Goal: Check status: Check status

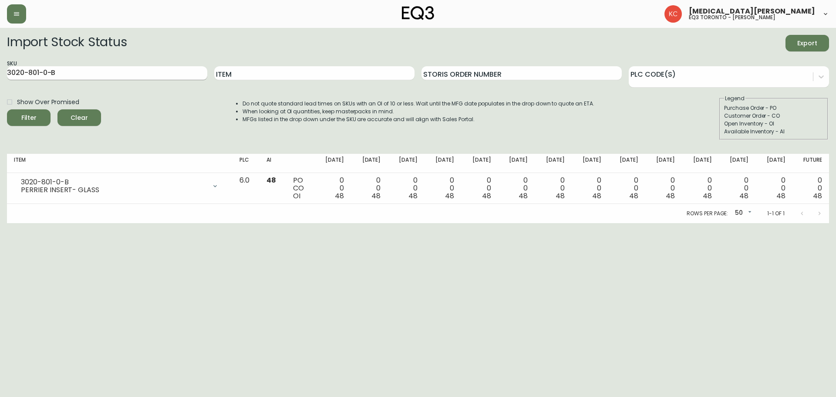
click at [105, 66] on div "SKU 3020-801-0-B" at bounding box center [107, 73] width 200 height 28
click at [7, 109] on button "Filter" at bounding box center [29, 117] width 44 height 17
click at [109, 69] on input "3020-801-0-B" at bounding box center [107, 73] width 200 height 14
drag, startPoint x: 110, startPoint y: 69, endPoint x: 0, endPoint y: 79, distance: 110.2
click at [0, 79] on main "Import Stock Status Export SKU 3020-801-0-B Item Storis Order Number PLC Code(s…" at bounding box center [418, 125] width 836 height 195
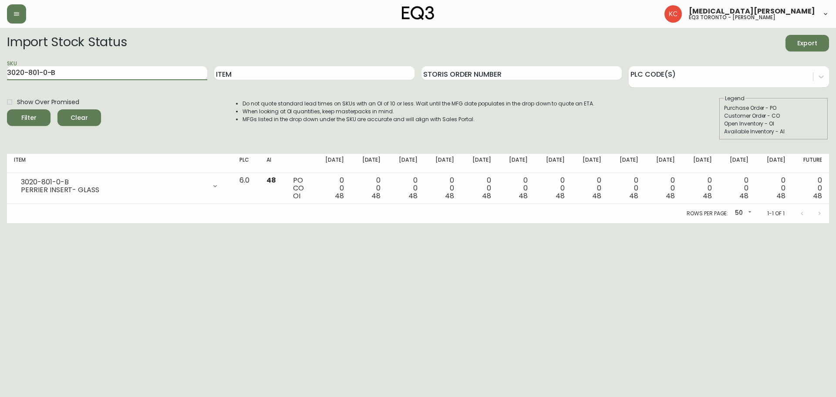
paste input "7130-629-16-A"
click at [7, 109] on button "Filter" at bounding box center [29, 117] width 44 height 17
drag, startPoint x: 125, startPoint y: 73, endPoint x: 0, endPoint y: 77, distance: 124.6
click at [0, 77] on main "Import Stock Status Export SKU 7130-629-16-A Item Storis Order Number PLC Code(…" at bounding box center [418, 125] width 836 height 195
paste input "B"
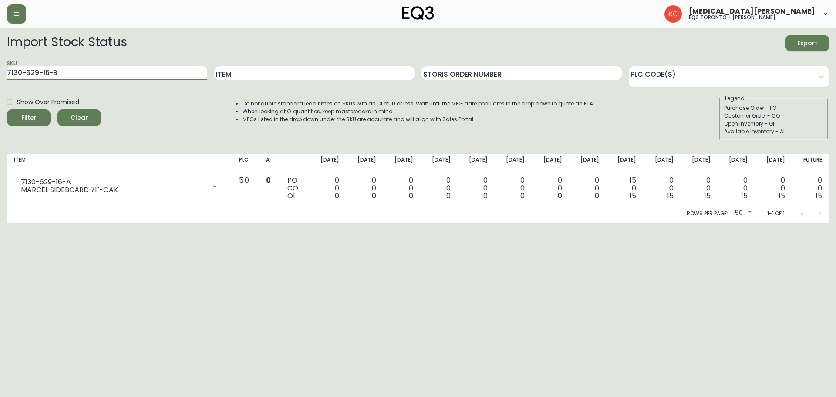
type input "7130-629-16-B"
click at [7, 109] on button "Filter" at bounding box center [29, 117] width 44 height 17
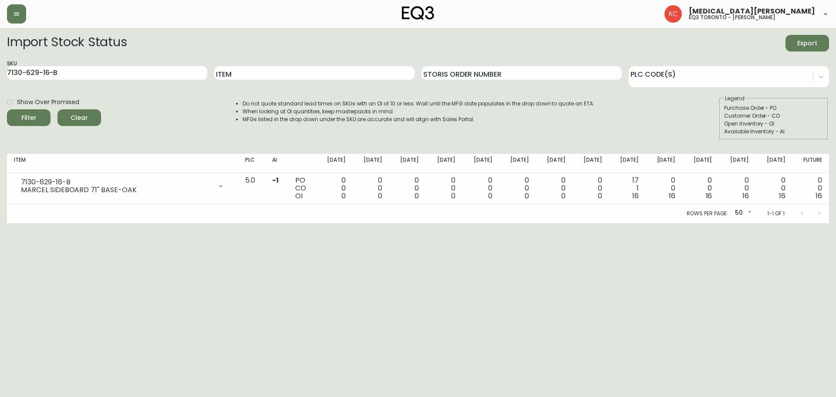
click at [694, 223] on html "[MEDICAL_DATA][PERSON_NAME] eq3 toronto - [PERSON_NAME] Import Stock Status Exp…" at bounding box center [418, 111] width 836 height 223
click at [10, 19] on button "button" at bounding box center [16, 13] width 19 height 19
